Goal: Task Accomplishment & Management: Manage account settings

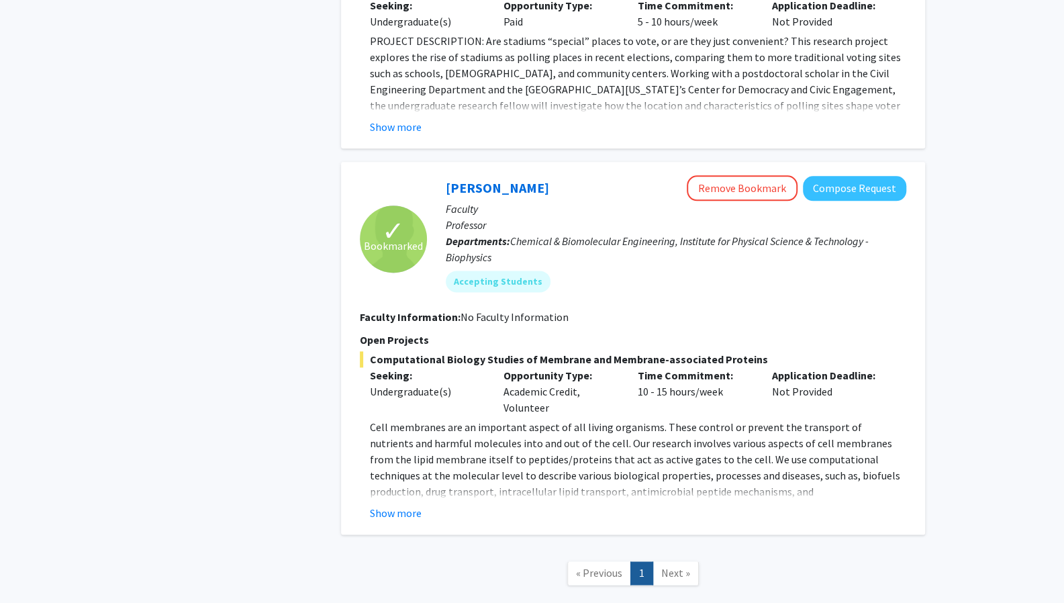
scroll to position [1025, 0]
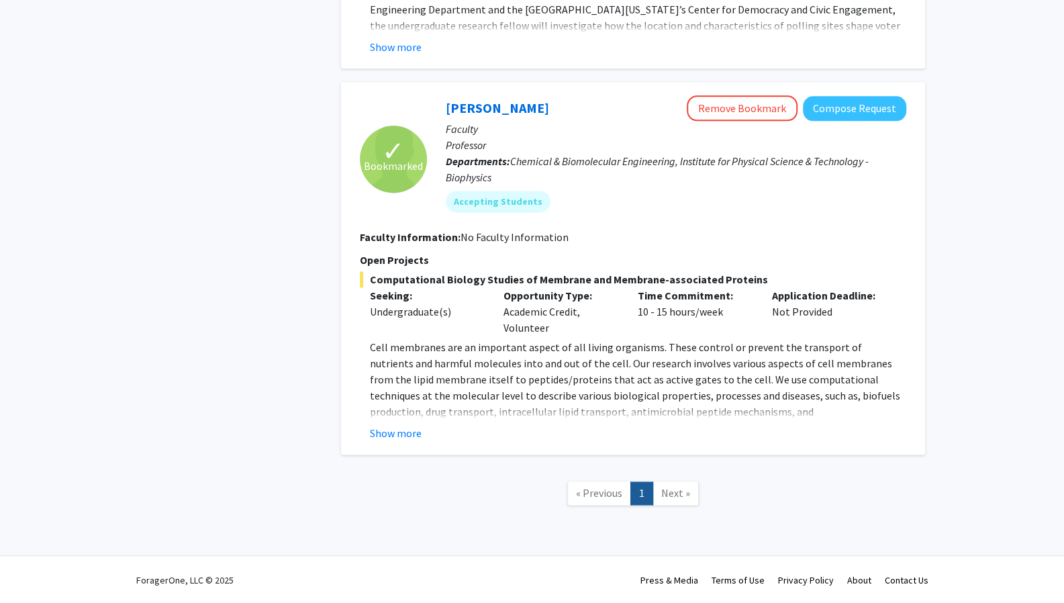
click at [667, 488] on span "Next »" at bounding box center [675, 492] width 29 height 13
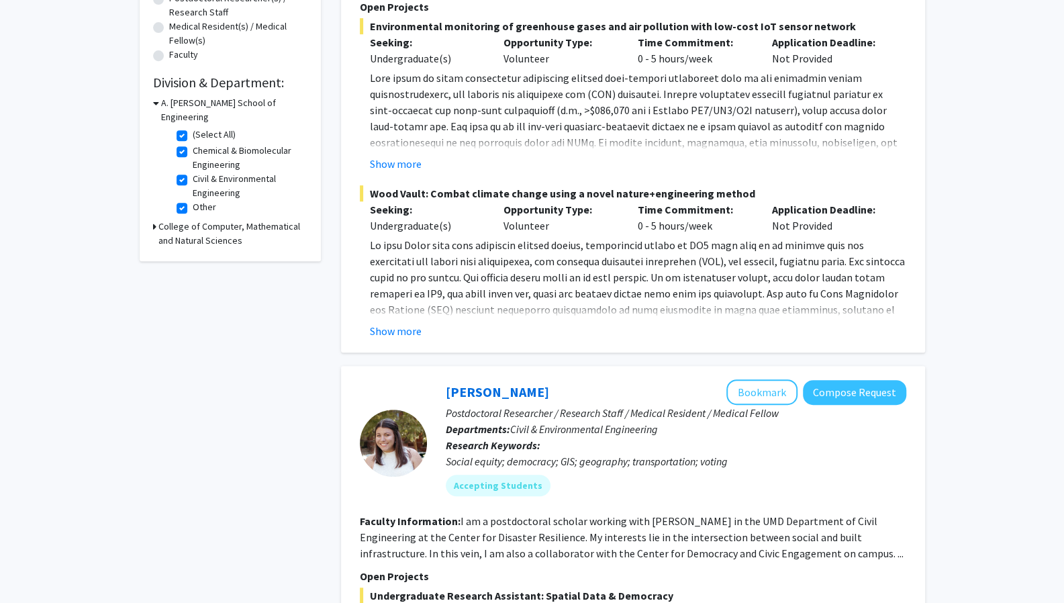
scroll to position [0, 0]
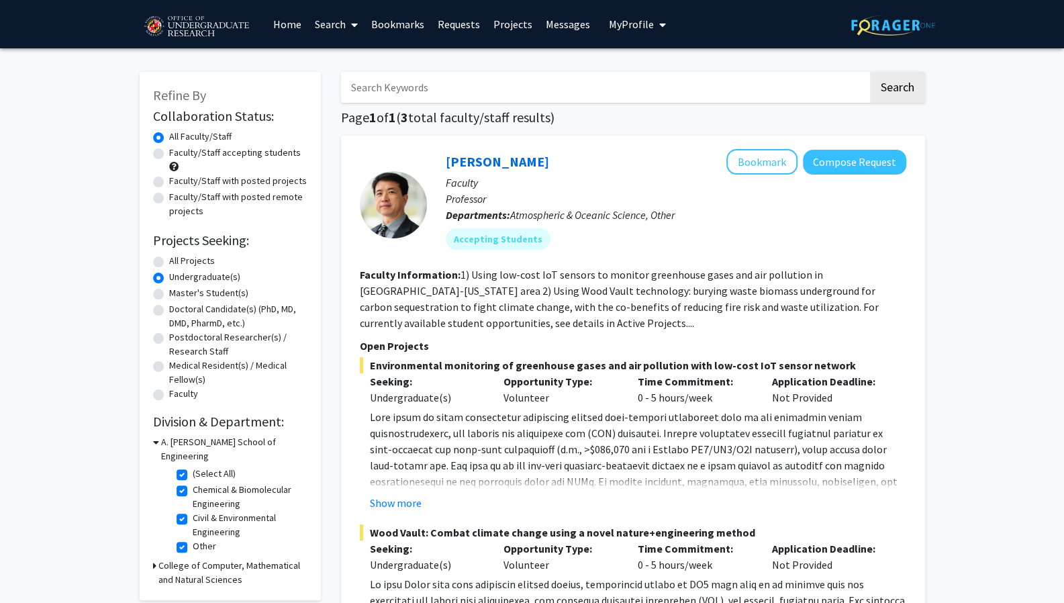
click at [622, 26] on span "My Profile" at bounding box center [631, 23] width 45 height 13
click at [638, 75] on fg-profile-picture at bounding box center [631, 70] width 27 height 30
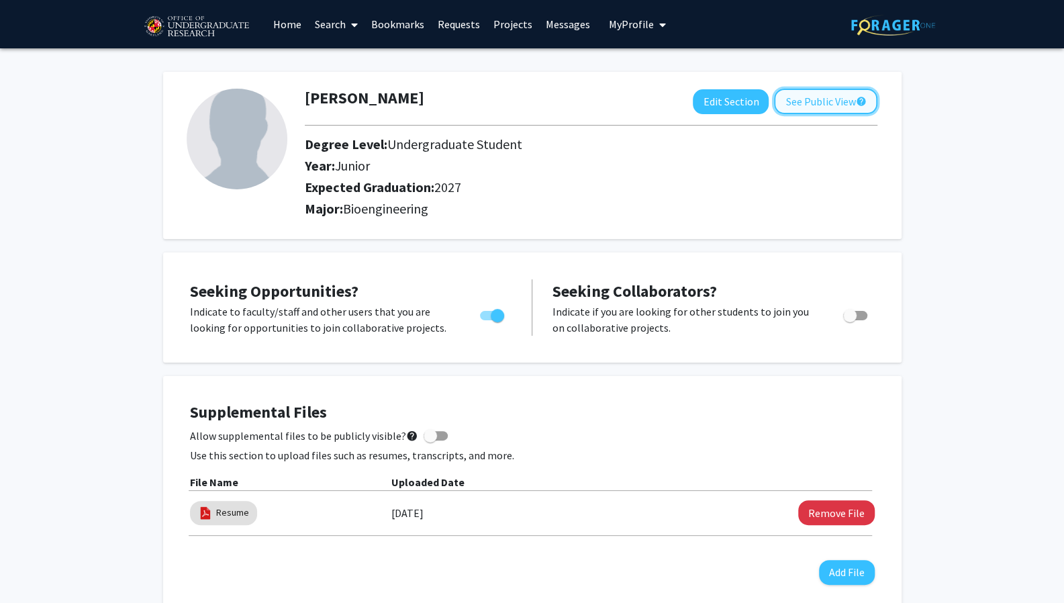
click at [843, 101] on button "See Public View help" at bounding box center [825, 102] width 103 height 26
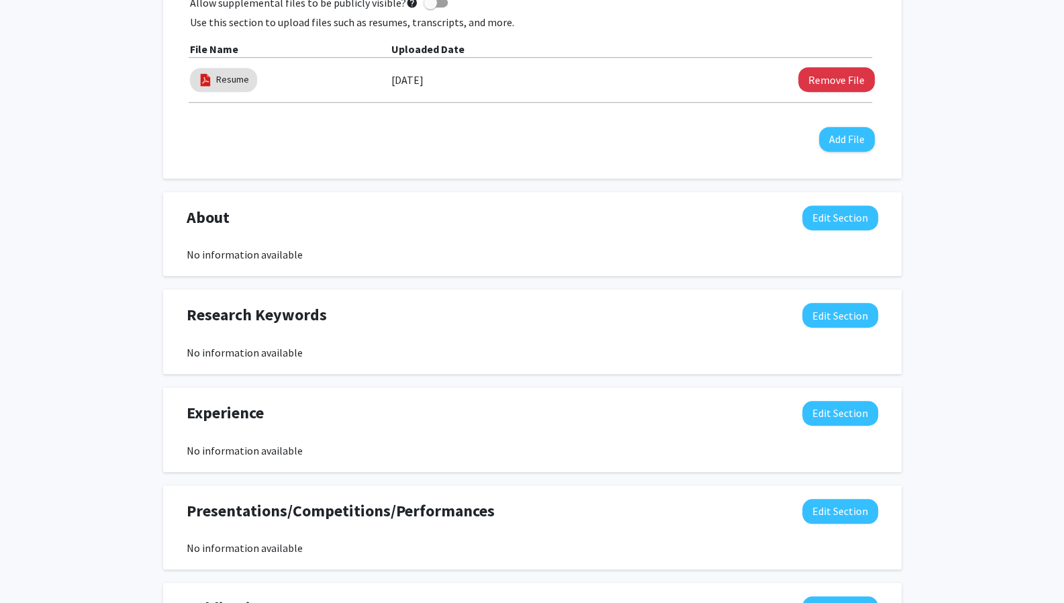
scroll to position [432, 0]
